Goal: Transaction & Acquisition: Purchase product/service

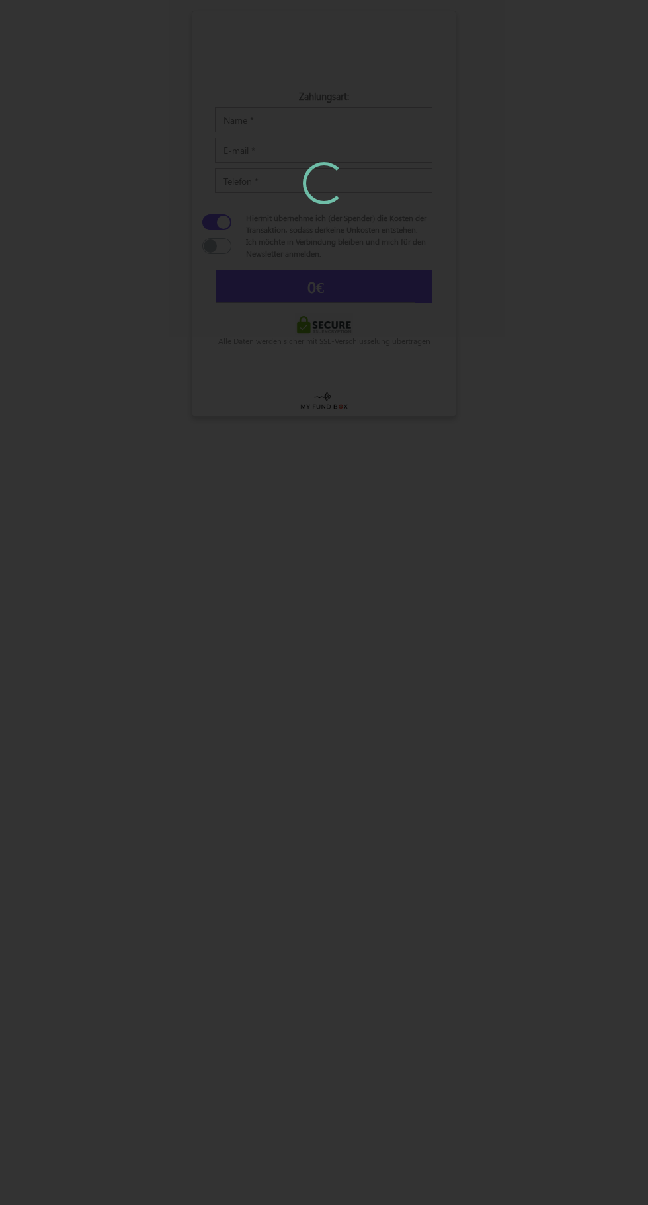
type input "5"
type input "5,58 €"
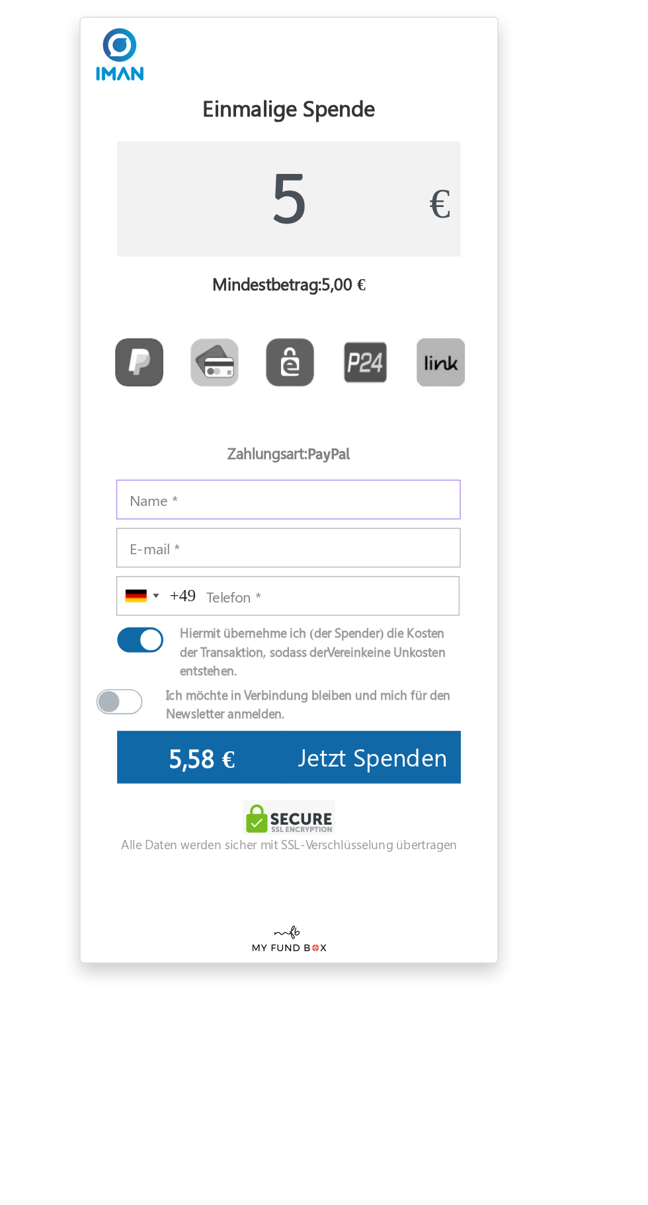
click at [373, 315] on input "Notizen" at bounding box center [324, 315] width 218 height 25
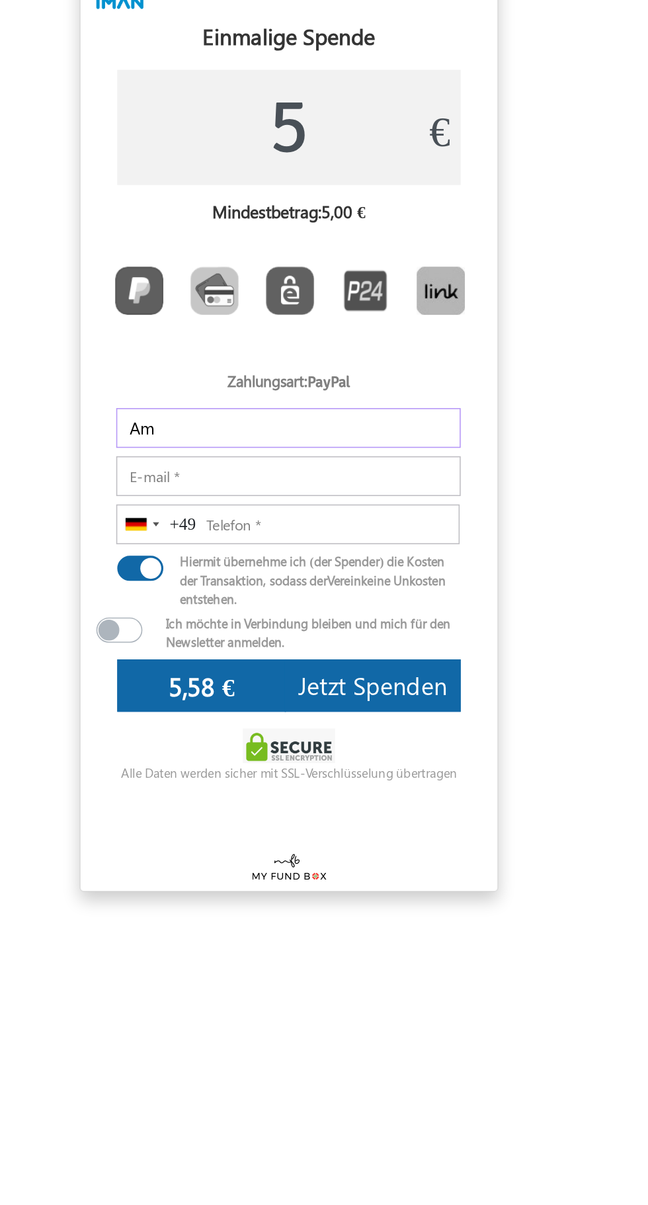
type input "A"
type input "[PERSON_NAME]"
click at [412, 348] on input "E-mail" at bounding box center [324, 345] width 218 height 25
type input "[EMAIL_ADDRESS][DOMAIN_NAME]"
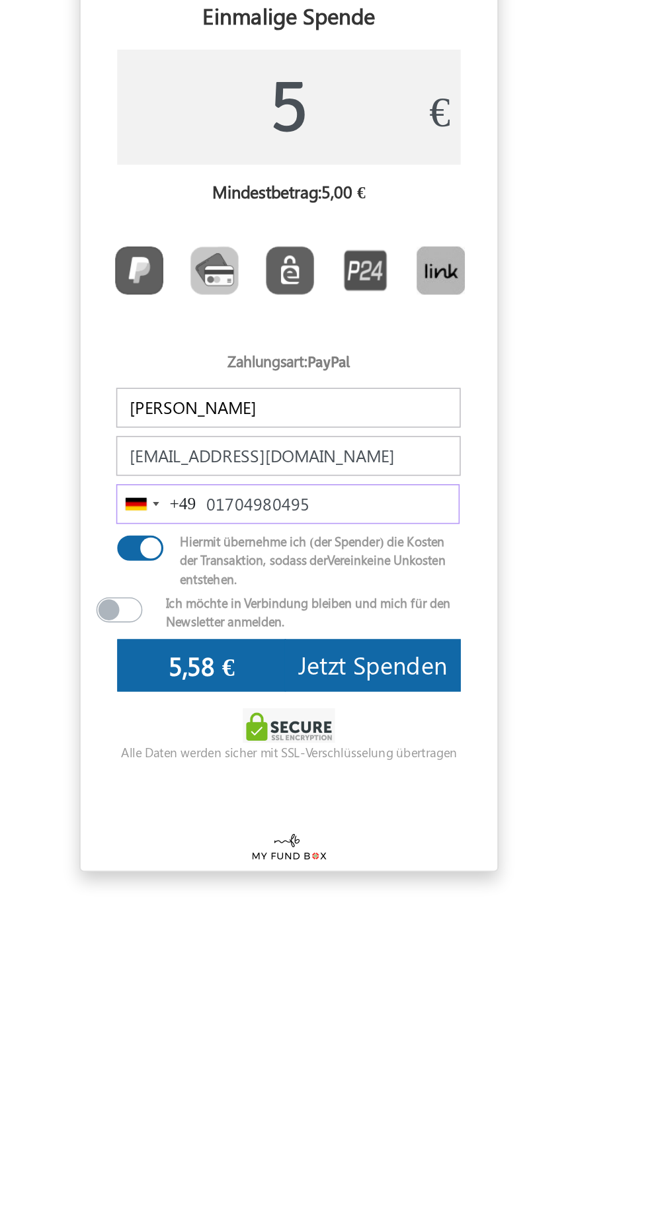
click at [403, 381] on input "01704980495" at bounding box center [323, 376] width 217 height 25
type input "0"
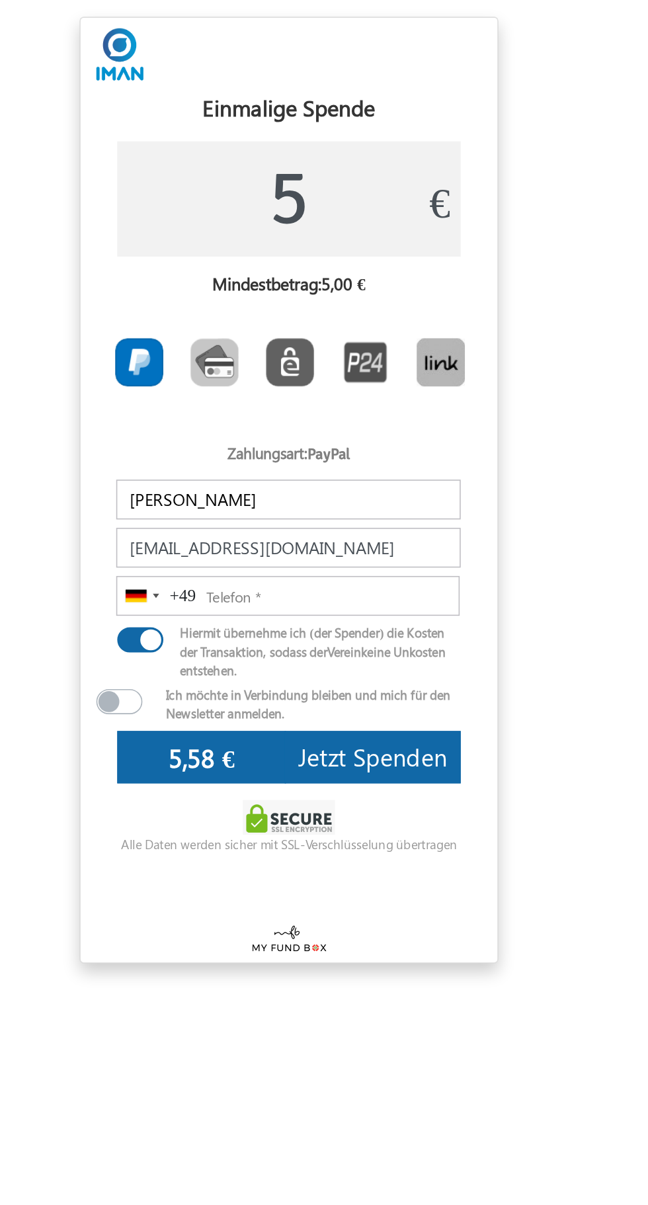
click at [208, 230] on label "Toolbar with button groups" at bounding box center [230, 229] width 48 height 40
click at [214, 222] on input "Toolbar with button groups" at bounding box center [218, 218] width 9 height 9
radio input "true"
